Goal: Check status: Check status

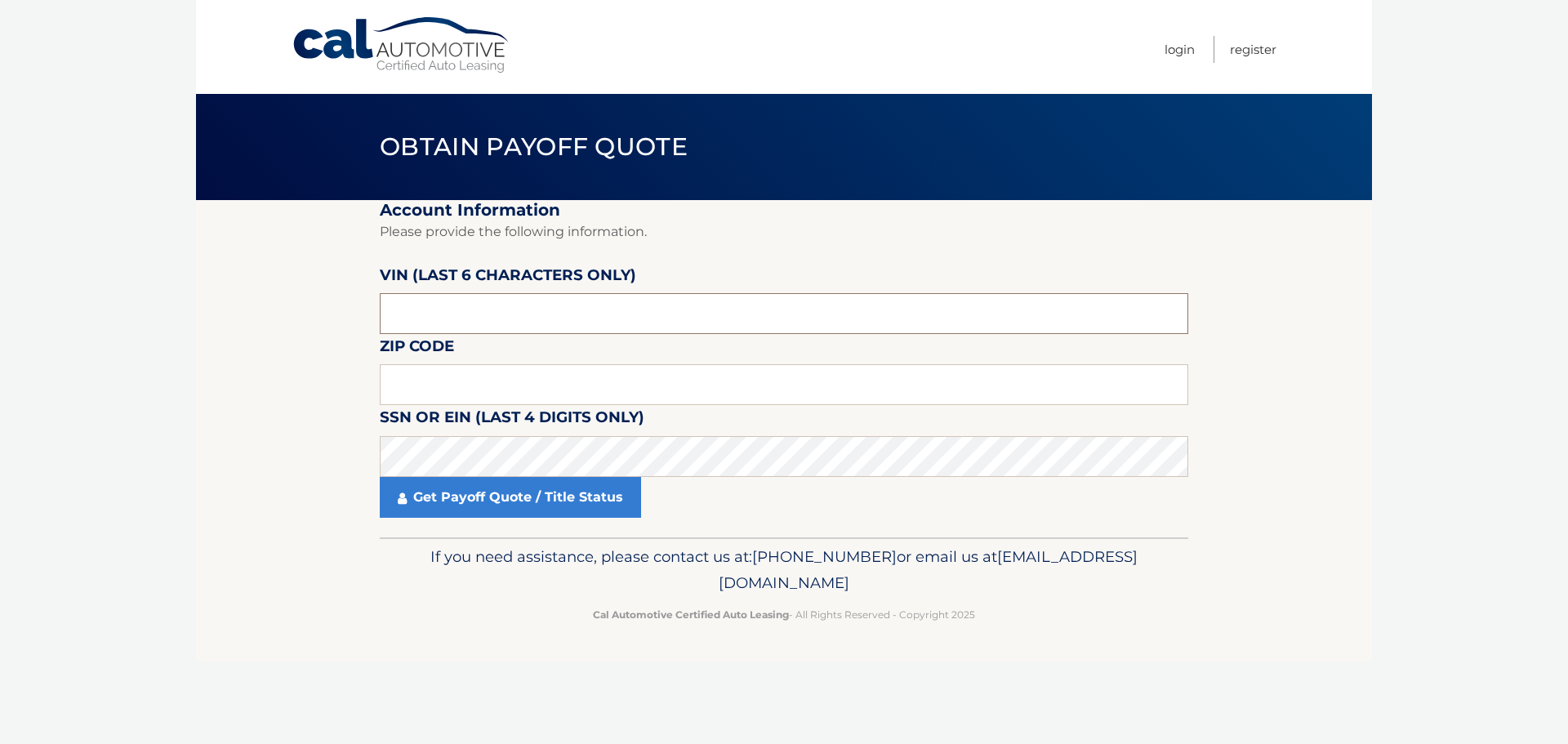
click at [455, 319] on input "text" at bounding box center [784, 313] width 808 height 41
type input "507267"
click at [428, 382] on input "text" at bounding box center [784, 384] width 808 height 41
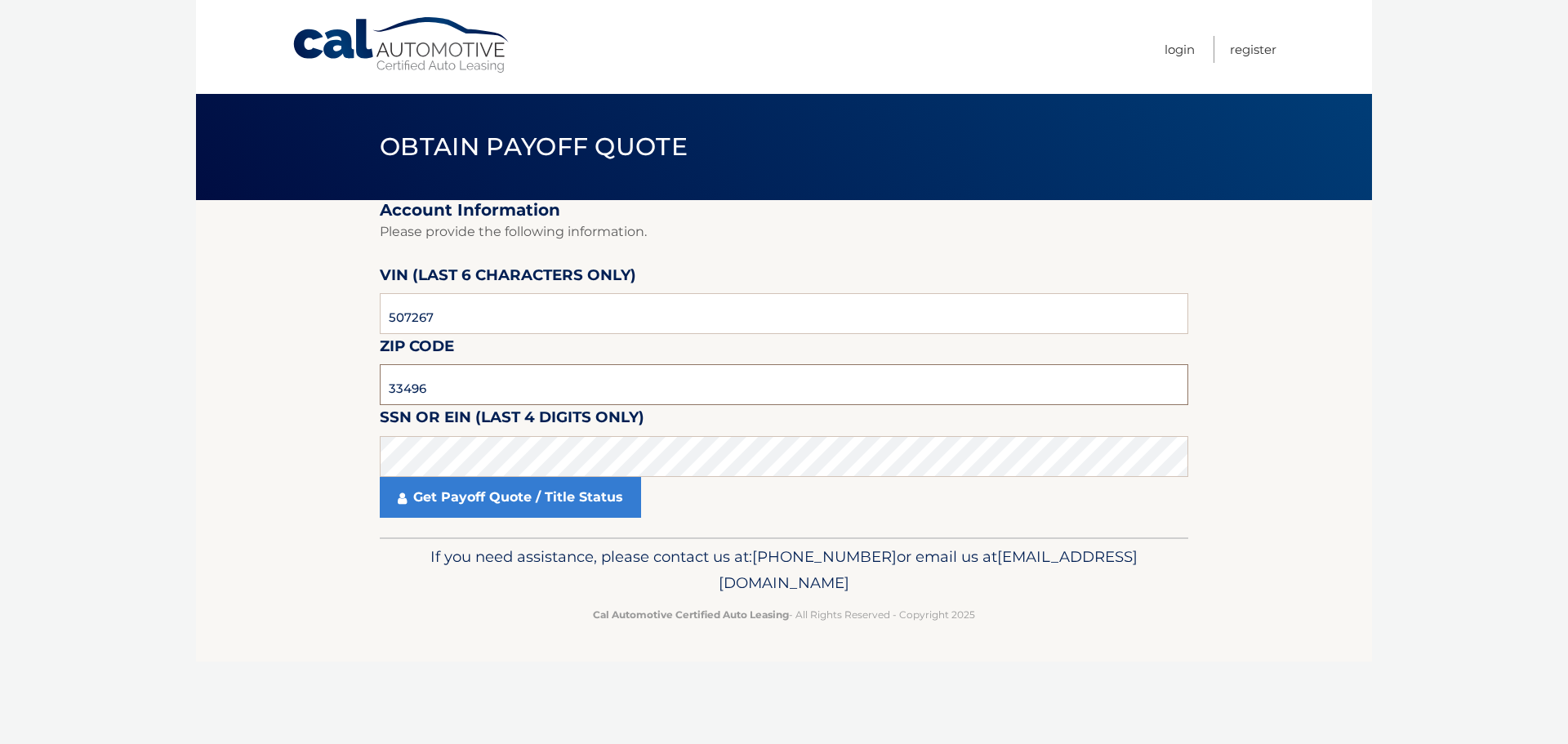
type input "33496"
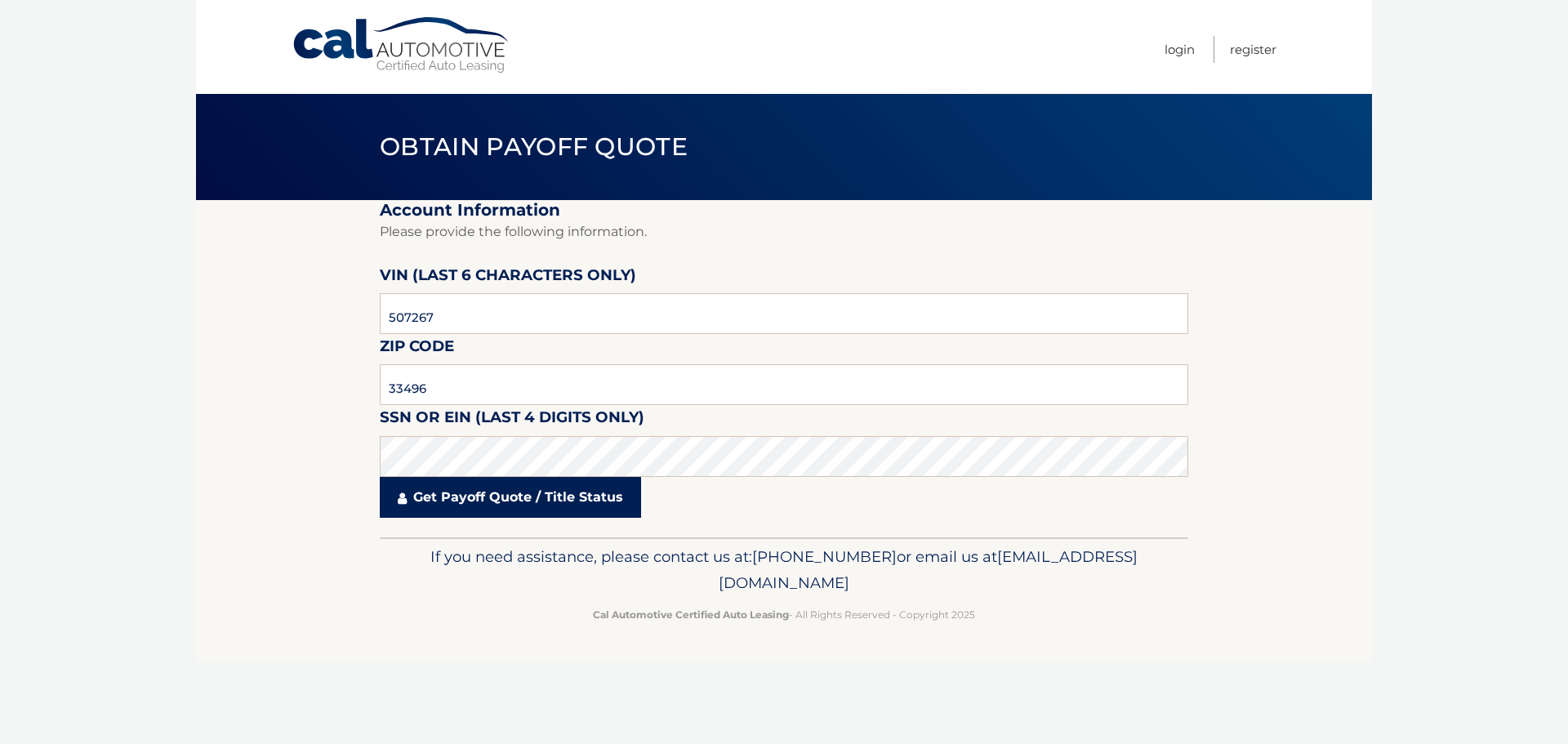
click at [540, 502] on link "Get Payoff Quote / Title Status" at bounding box center [510, 497] width 261 height 41
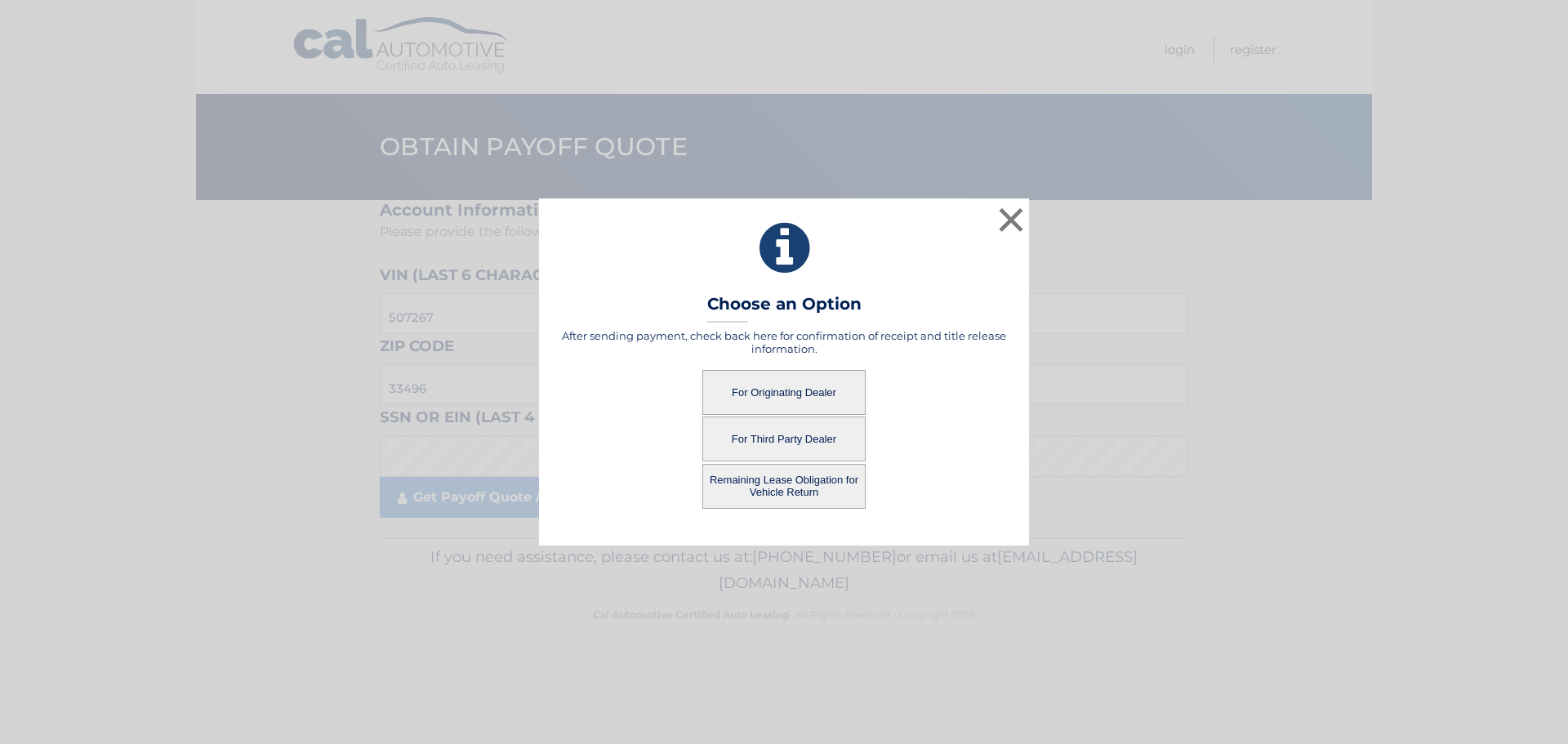
click at [820, 410] on button "For Originating Dealer" at bounding box center [784, 392] width 164 height 45
click at [813, 385] on button "For Originating Dealer" at bounding box center [784, 392] width 164 height 45
